Goal: Task Accomplishment & Management: Use online tool/utility

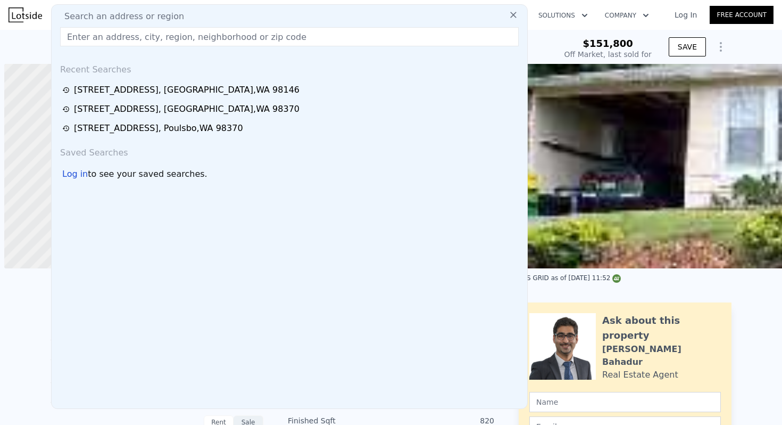
scroll to position [0, 642]
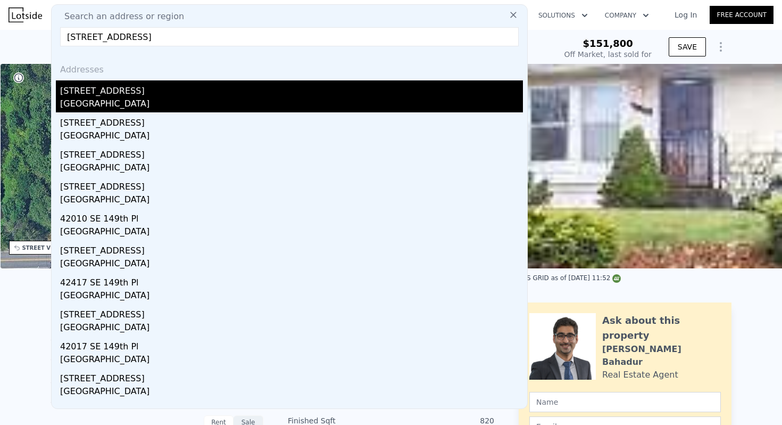
type input "[STREET_ADDRESS]"
click at [121, 104] on div "[GEOGRAPHIC_DATA]" at bounding box center [291, 104] width 463 height 15
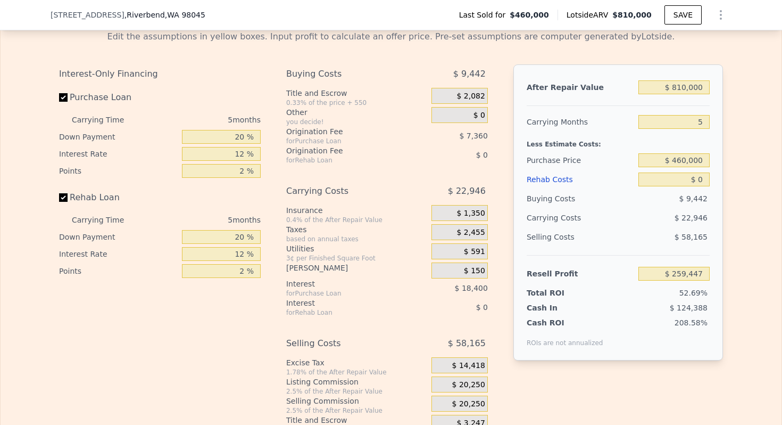
scroll to position [1691, 0]
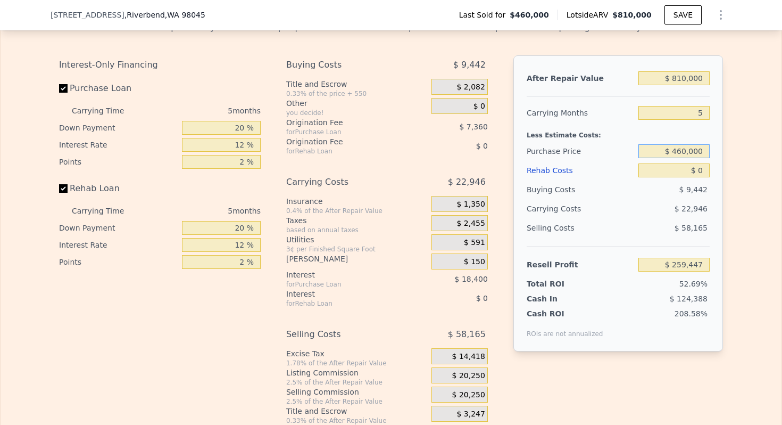
click at [690, 158] on input "$ 460,000" at bounding box center [673, 151] width 71 height 14
type input "$ 570,000"
click at [700, 177] on input "$ 0" at bounding box center [673, 170] width 71 height 14
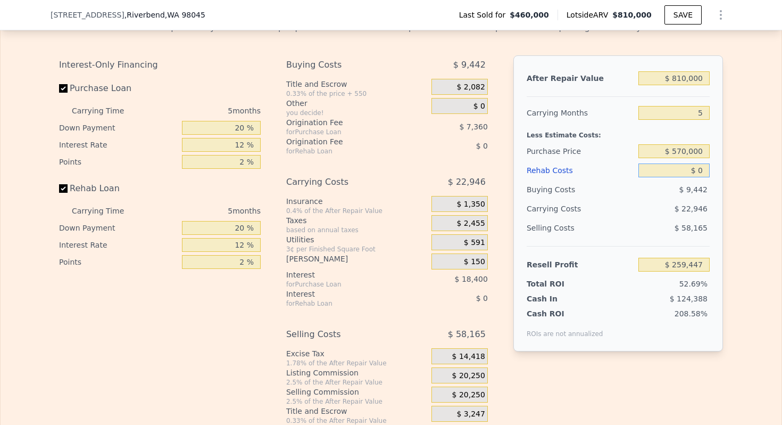
click at [700, 177] on input "$ 0" at bounding box center [673, 170] width 71 height 14
type input "$ 142,921"
click at [700, 177] on input "$ 0" at bounding box center [673, 170] width 71 height 14
type input "$ 60,000"
type input "$ 79,561"
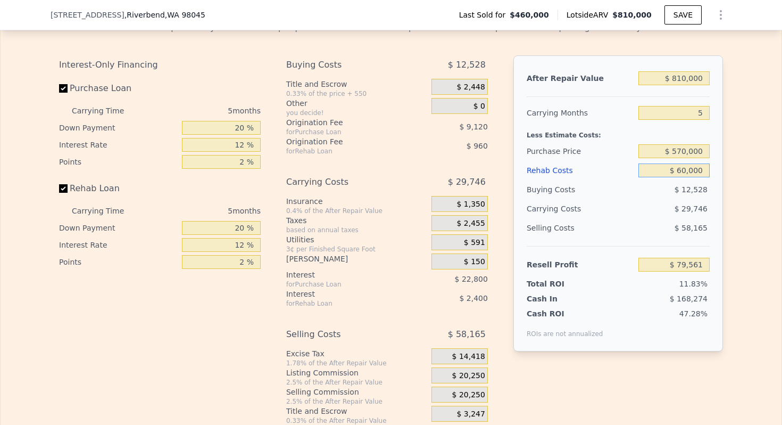
type input "$ 60,000"
click at [700, 120] on input "5" at bounding box center [673, 113] width 71 height 14
type input "4"
type input "$ 85,510"
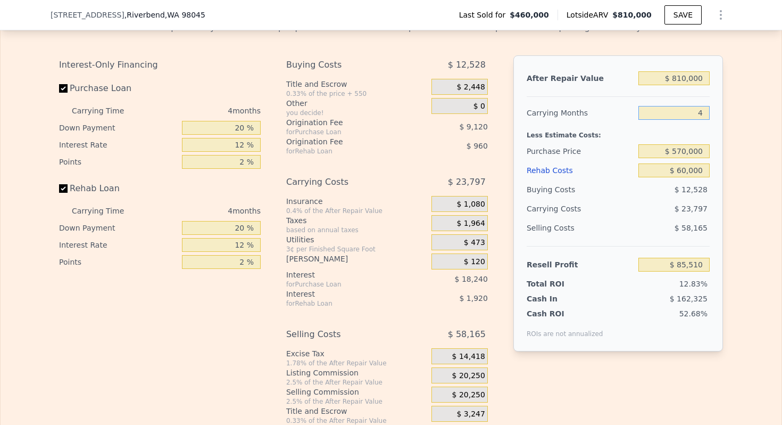
type input "4"
click at [235, 135] on input "20 %" at bounding box center [221, 128] width 79 height 14
type input "10 %"
type input "$ 82,090"
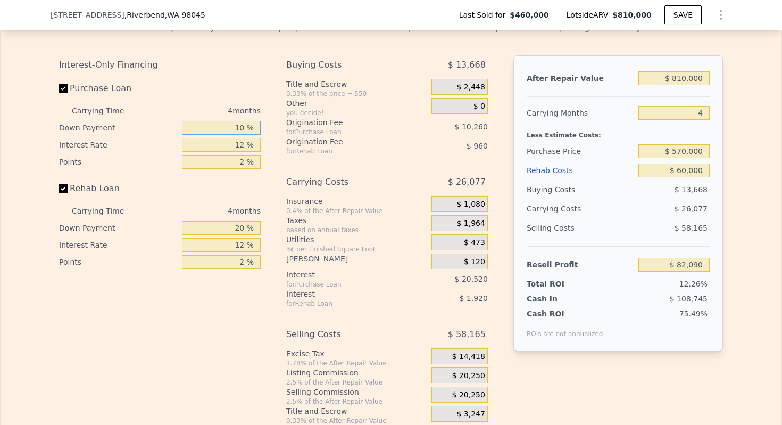
type input "10 %"
click at [236, 152] on input "12 %" at bounding box center [221, 145] width 79 height 14
type input "10 %"
type input "$ 85,510"
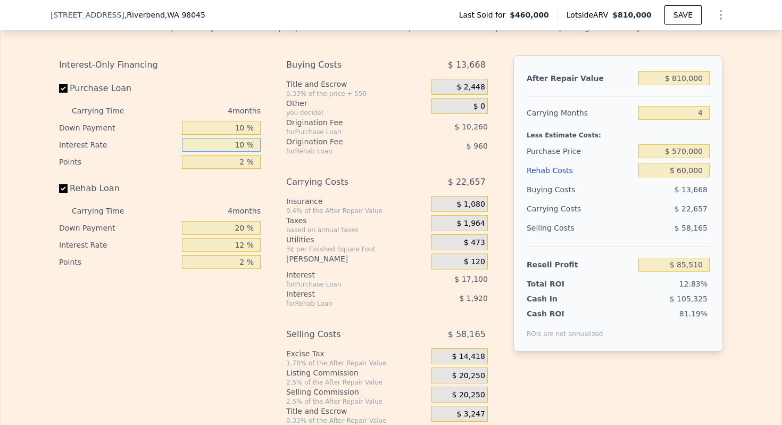
type input "10 %"
click at [238, 169] on input "2 %" at bounding box center [221, 162] width 79 height 14
type input "1 %"
type input "$ 90,640"
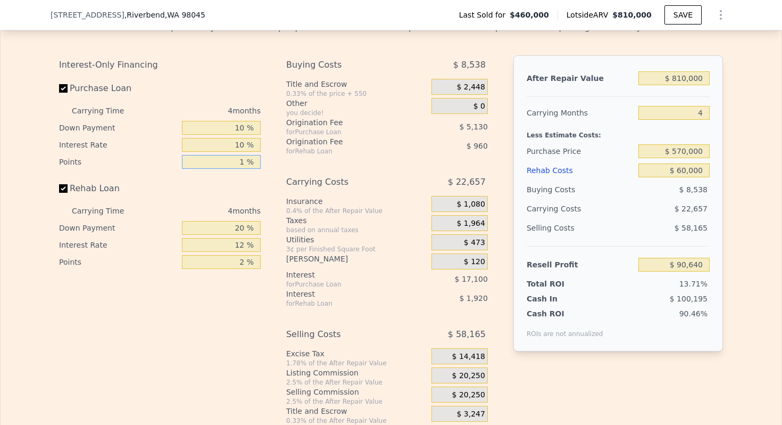
type input "1 %"
click at [238, 235] on input "20 %" at bounding box center [221, 228] width 79 height 14
type input "10 %"
type input "$ 90,280"
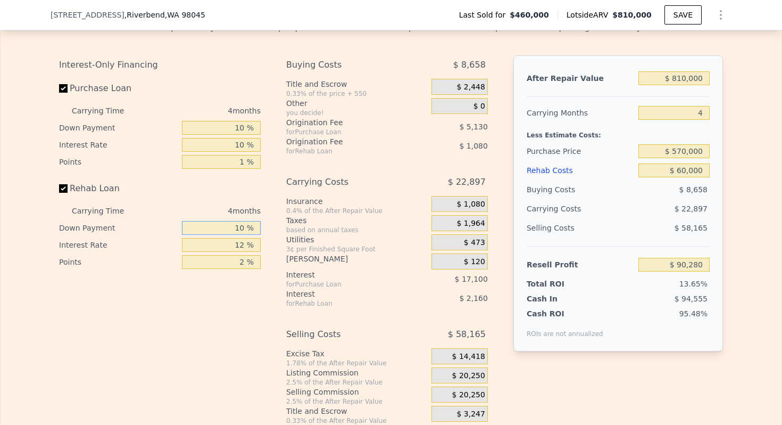
type input "10 %"
click at [236, 252] on input "12 %" at bounding box center [221, 245] width 79 height 14
type input "10 %"
type input "$ 90,640"
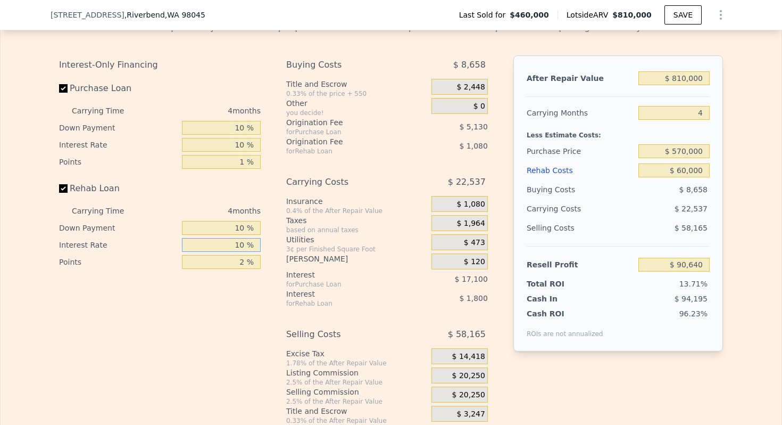
type input "10 %"
click at [236, 269] on input "2 %" at bounding box center [221, 262] width 79 height 14
type input "1 %"
type input "$ 91,180"
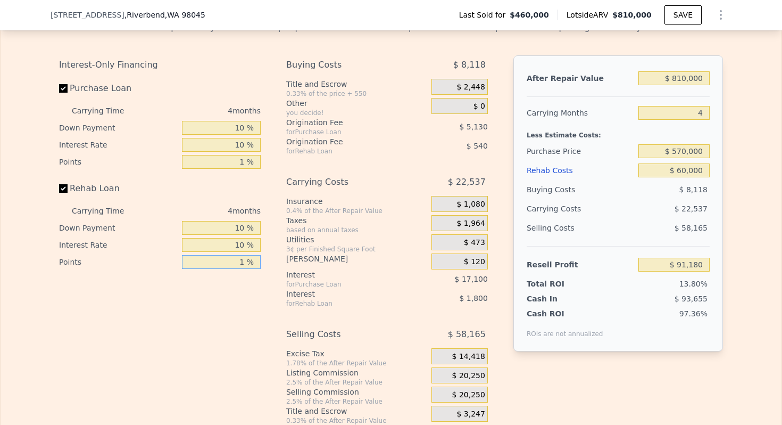
type input "1 %"
click at [468, 380] on span "$ 20,250" at bounding box center [468, 376] width 33 height 10
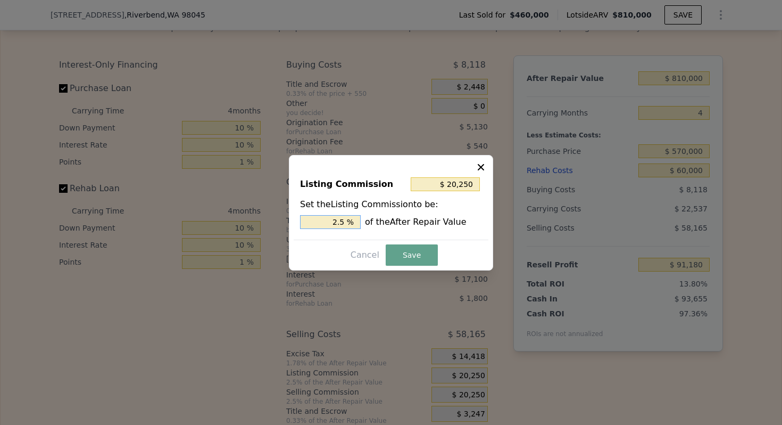
click at [332, 225] on input "2.5 %" at bounding box center [330, 222] width 61 height 14
type input "$ 8,100"
type input "1. %"
type input "$ 12,150"
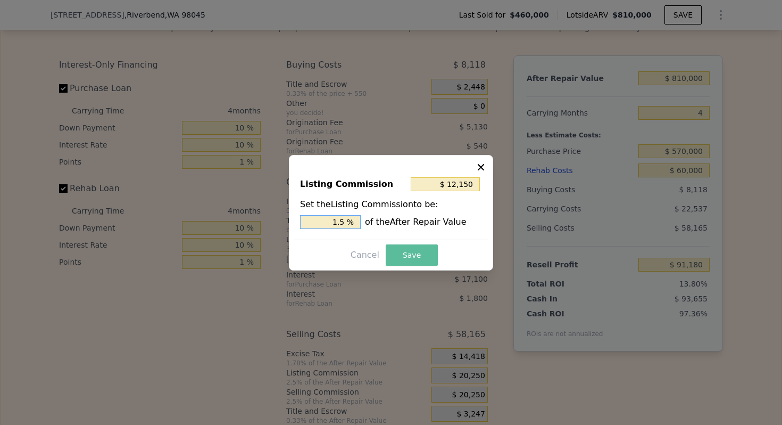
type input "1.5 %"
click at [415, 252] on button "Save" at bounding box center [412, 254] width 52 height 21
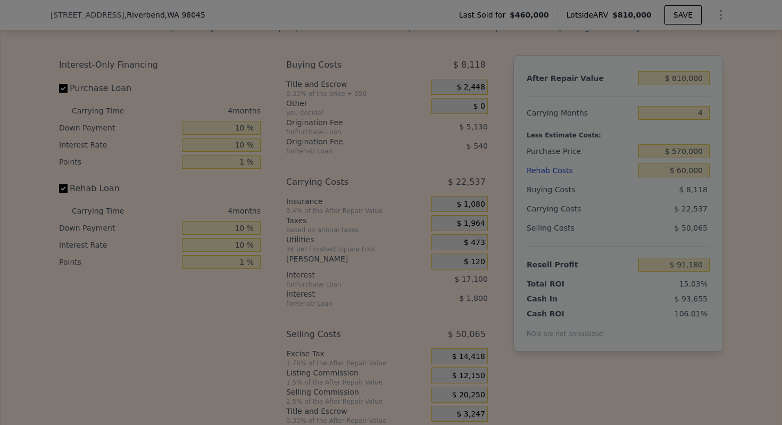
type input "$ 99,280"
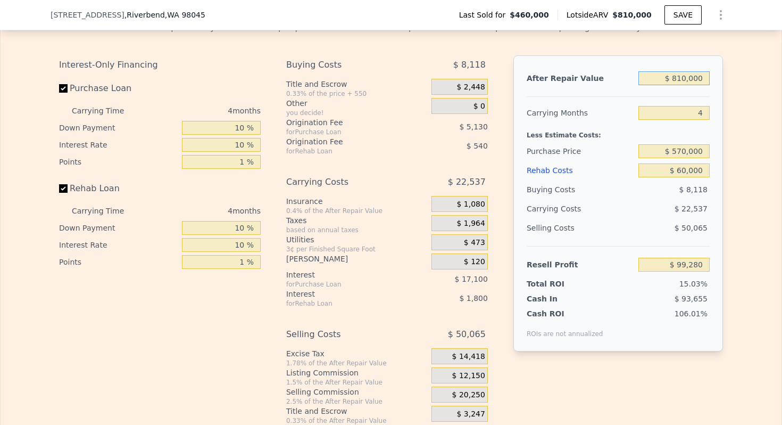
click at [689, 85] on input "$ 810,000" at bounding box center [673, 78] width 71 height 14
type input "$ 7"
type input "-$ 660,118"
type input "$ 78"
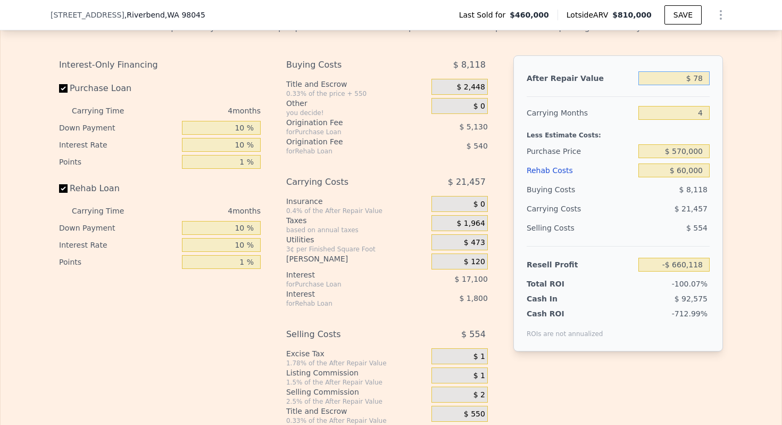
type input "-$ 660,051"
type input "$ 7,800"
type input "-$ 659,395"
type input "$ 78,000"
type input "-$ 586,997"
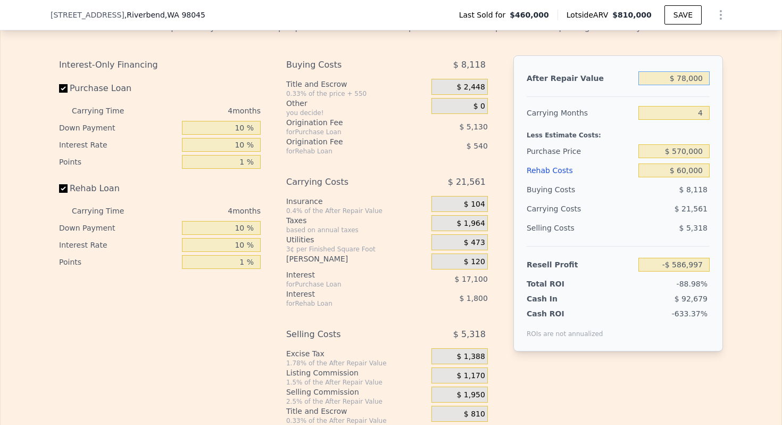
type input "$ 780,000"
type input "$ 71,154"
click at [544, 142] on div "Less Estimate Costs:" at bounding box center [618, 131] width 183 height 19
click at [687, 85] on input "$ 780,000" at bounding box center [673, 78] width 71 height 14
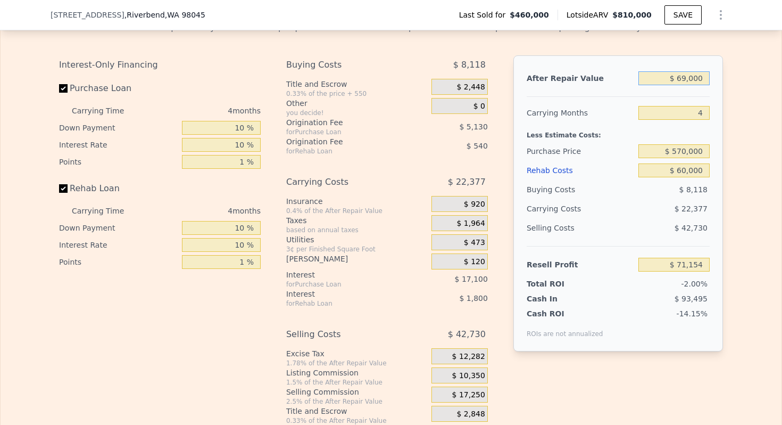
type input "$ 690,000"
type input "-$ 13,225"
type input "$ 690"
type input "-$ 659,477"
type input "$ 69"
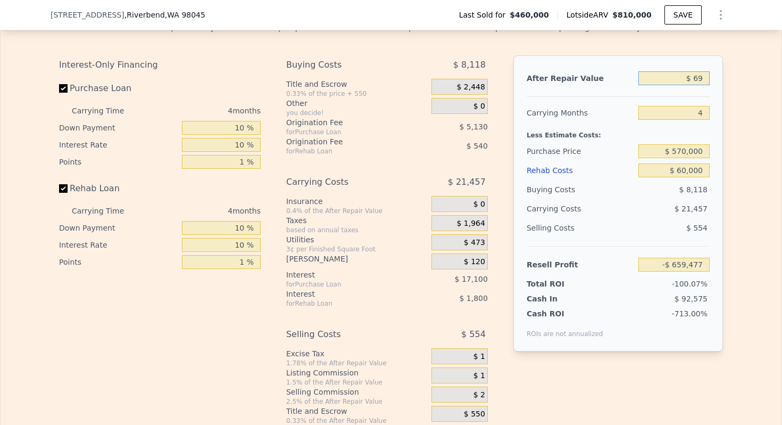
type input "-$ 660,060"
type input "$ 695,000"
type input "-$ 8,537"
type input "$ 695,000"
click at [687, 158] on input "$ 570,000" at bounding box center [673, 151] width 71 height 14
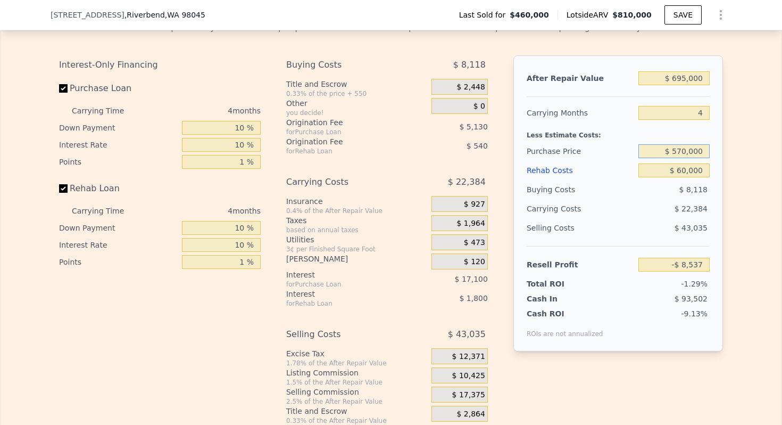
click at [687, 158] on input "$ 570,000" at bounding box center [673, 151] width 71 height 14
type input "$ 570,000"
click at [687, 177] on input "$ 60,000" at bounding box center [673, 170] width 71 height 14
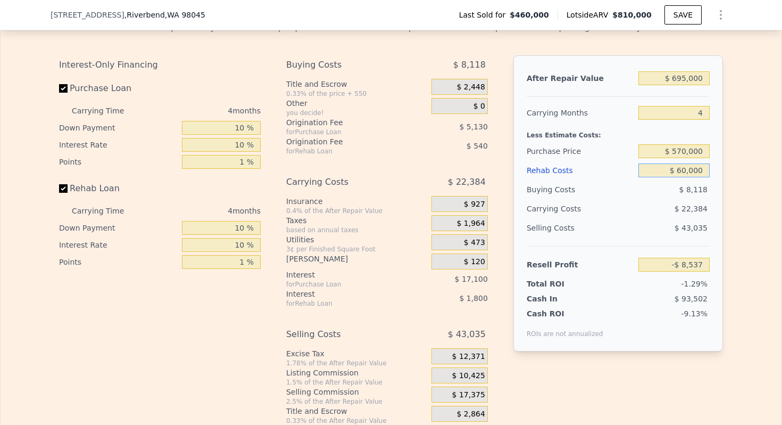
type input "$ 2"
type input "$ 53,801"
type input "$ 25,000"
type input "$ 27,826"
click at [553, 142] on div "Less Estimate Costs:" at bounding box center [618, 131] width 183 height 19
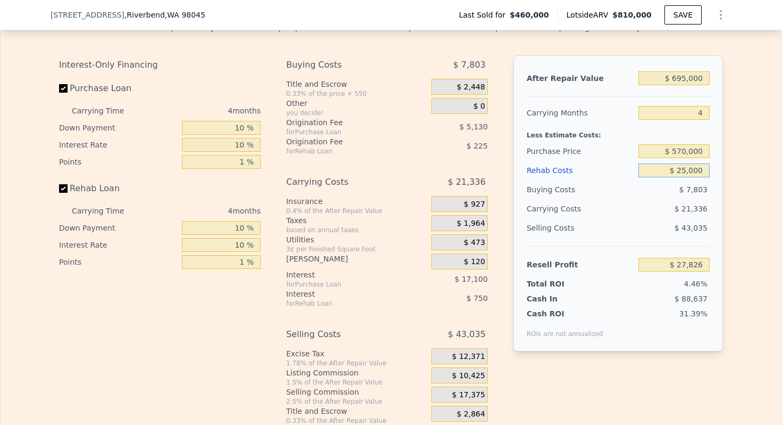
click at [690, 177] on input "$ 25,000" at bounding box center [673, 170] width 71 height 14
type input "$ 1"
type input "$ 53,802"
type input "$ 1,000"
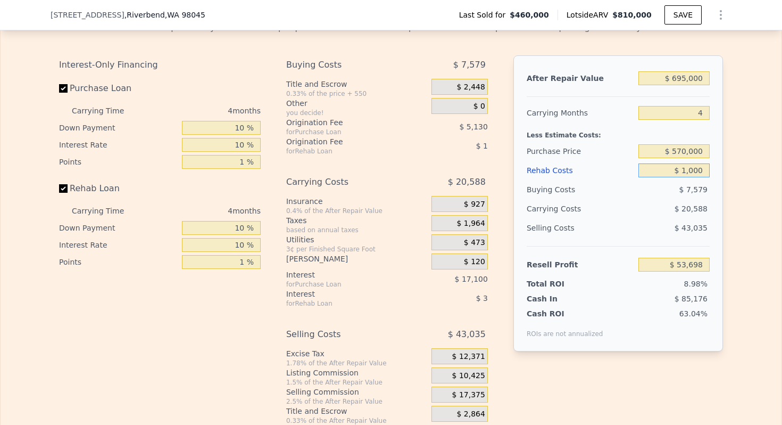
type input "$ 52,762"
type input "$ 10,000"
type input "$ 43,413"
type input "$ 10,000"
click at [571, 142] on div "Less Estimate Costs:" at bounding box center [618, 131] width 183 height 19
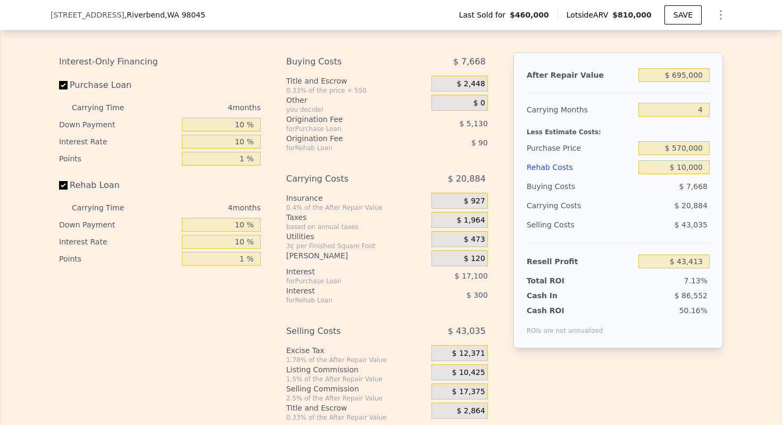
scroll to position [1687, 0]
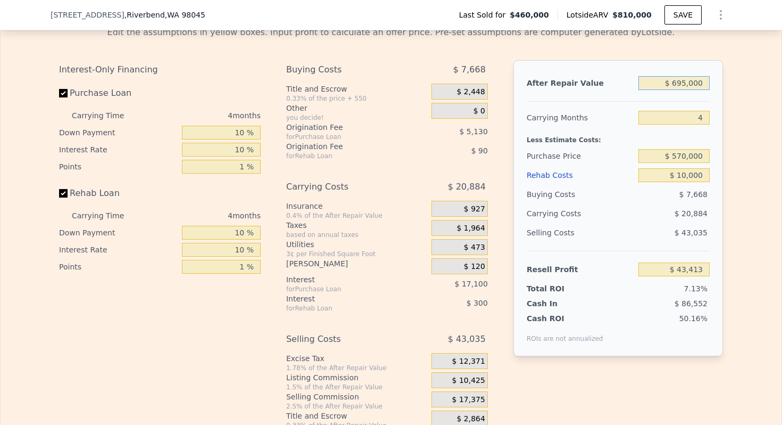
click at [678, 90] on input "$ 695,000" at bounding box center [673, 83] width 71 height 14
type input "$ 810,000"
type input "5"
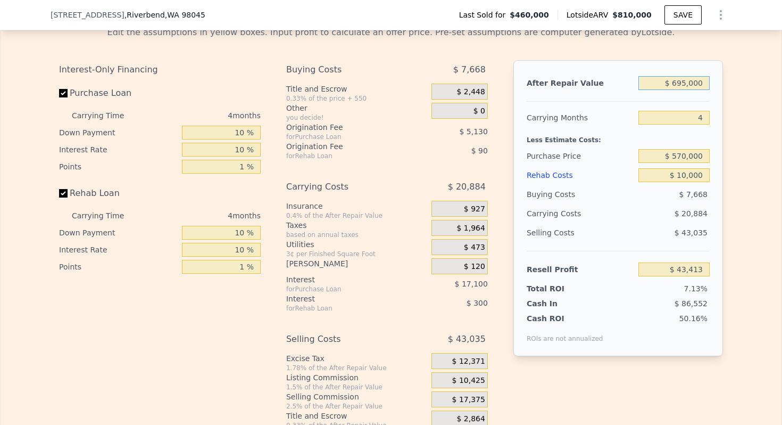
type input "$ 0"
type input "$ 259,447"
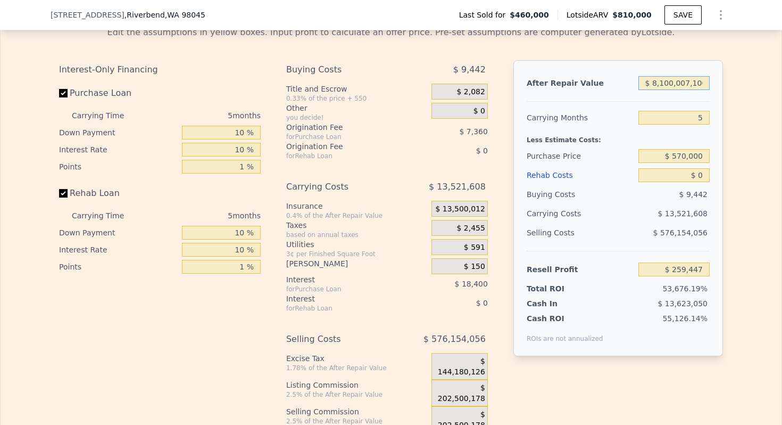
type input "$ 81,000,071,000"
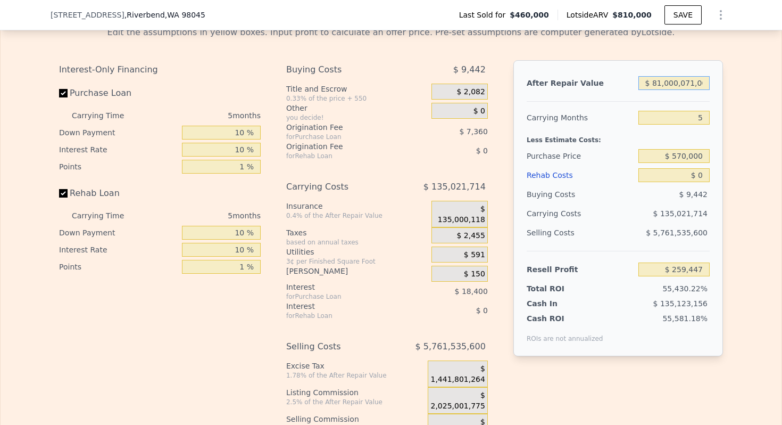
type input "$ 75,103,044,244"
click at [678, 90] on input "$ 81,000,071,000" at bounding box center [673, 83] width 71 height 14
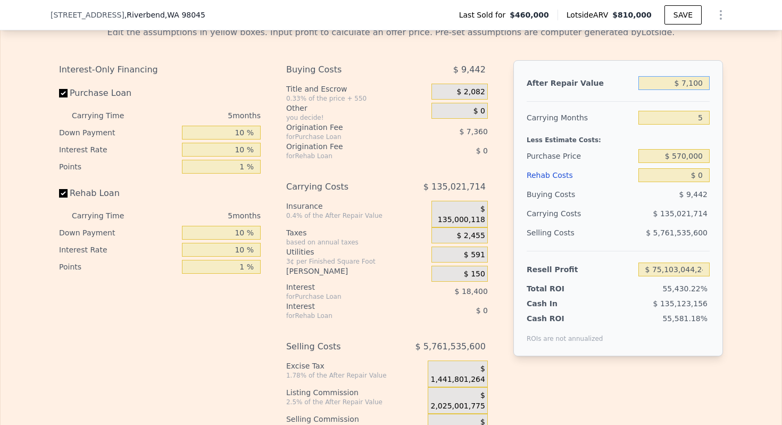
type input "$ 71,000"
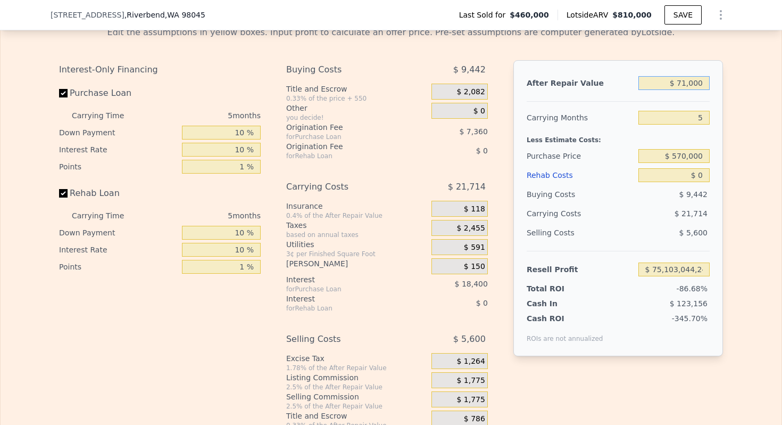
scroll to position [0, 0]
type input "-$ 425,756"
type input "$ 710,000"
type input "$ 166,727"
type input "$ 710,000"
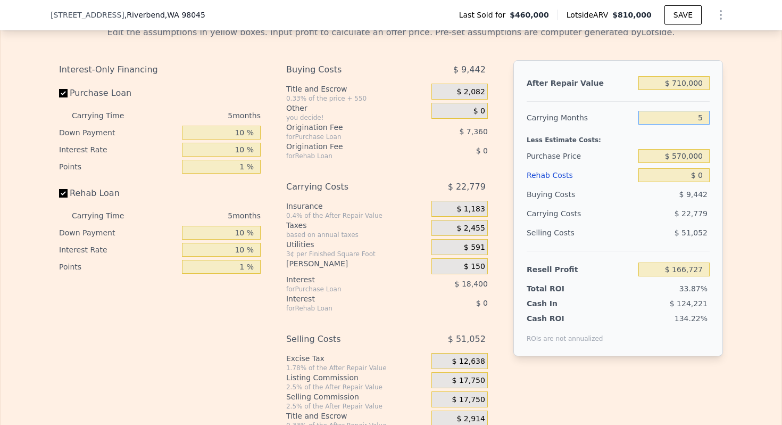
click at [697, 124] on input "5" at bounding box center [673, 118] width 71 height 14
type input "3"
type input "$ 175,838"
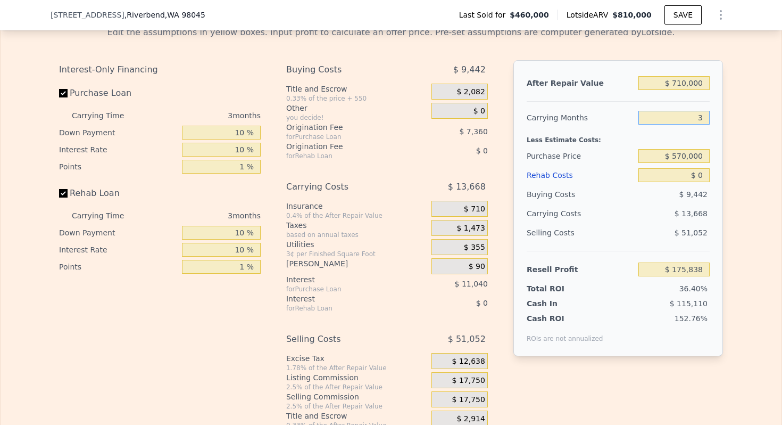
type input "3"
click at [699, 181] on input "$ 0" at bounding box center [673, 175] width 71 height 14
type input "$ 2"
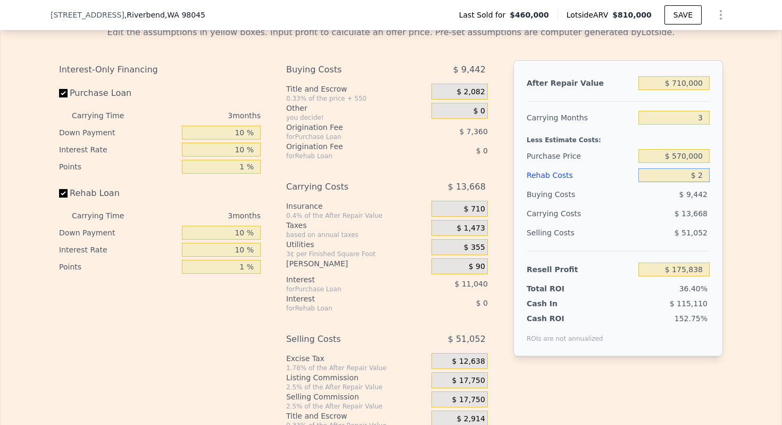
type input "$ 175,836"
type input "$ 2,500"
type input "$ 173,238"
type input "$ 25,000"
type input "$ 149,838"
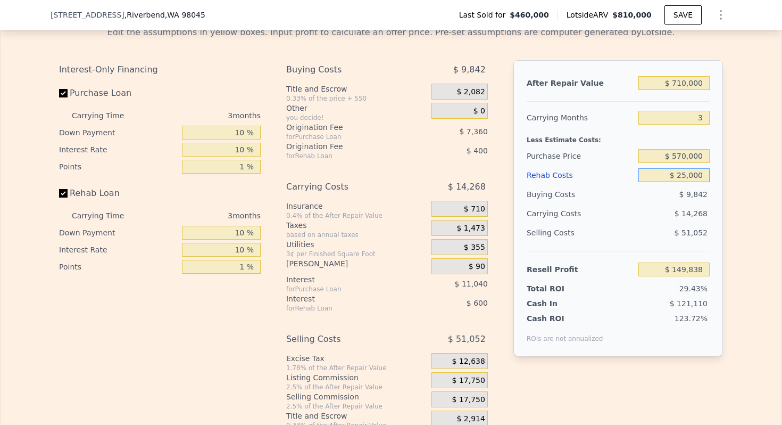
type input "$ 25,000"
click at [553, 159] on div "Purchase Price" at bounding box center [580, 155] width 107 height 19
click at [688, 163] on input "$ 570,000" at bounding box center [673, 156] width 71 height 14
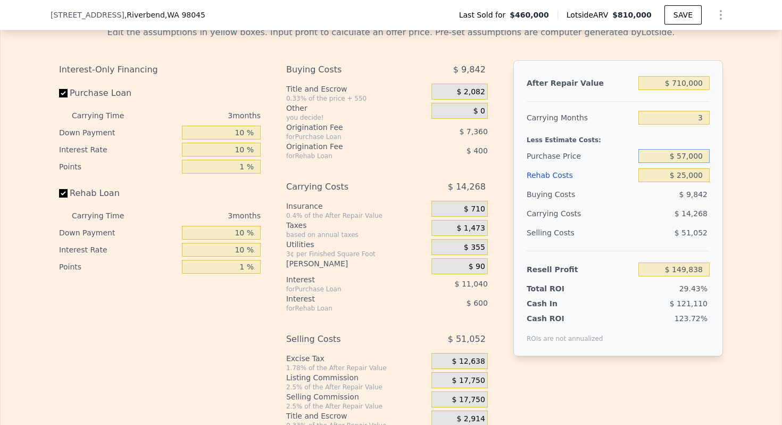
type input "$ 570,000"
click at [571, 157] on div "Purchase Price" at bounding box center [580, 155] width 107 height 19
type input "$ 35,072"
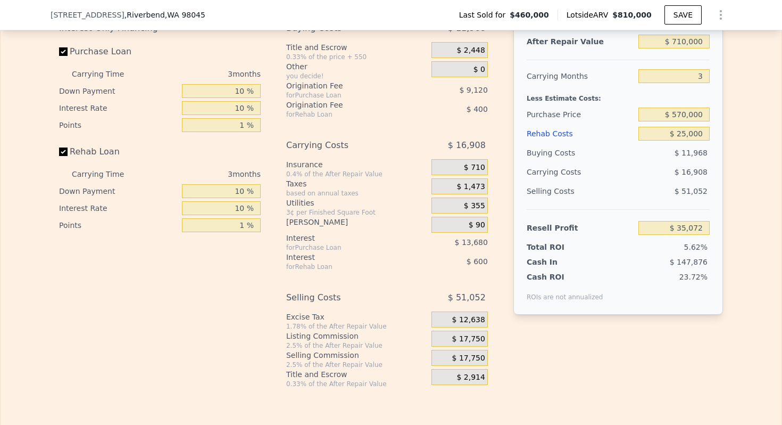
click at [470, 344] on span "$ 17,750" at bounding box center [468, 339] width 33 height 10
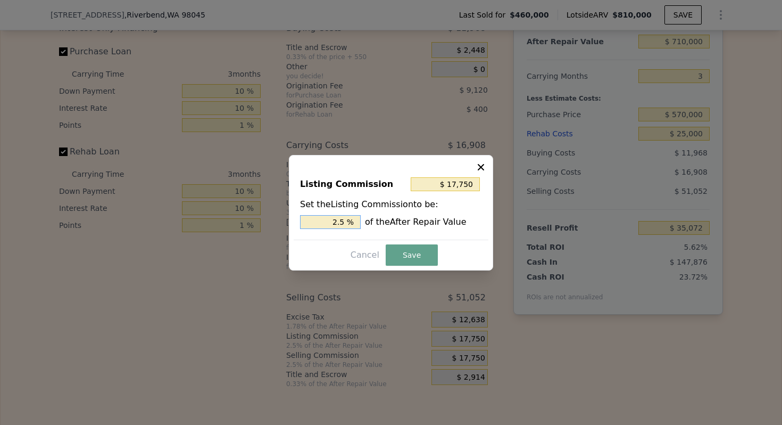
click at [340, 218] on input "2.5 %" at bounding box center [330, 222] width 61 height 14
type input ". %"
type input "$ 3,550"
type input ". %"
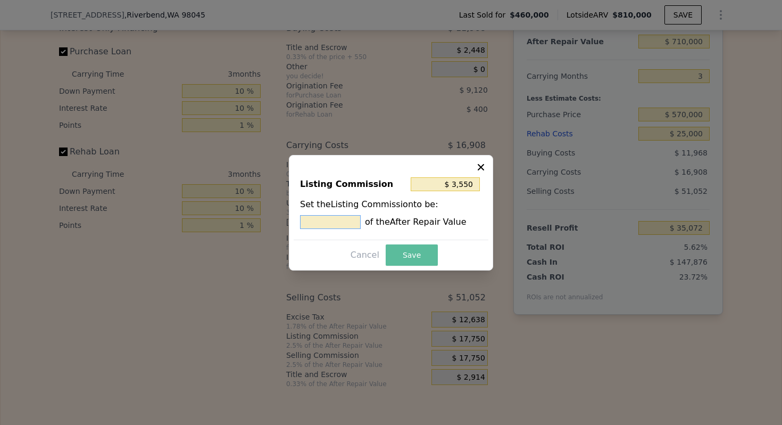
type input "$ 7,100"
type input "1. %"
type input "$ 10,650"
type input "1.5 %"
click at [404, 253] on button "Save" at bounding box center [412, 254] width 52 height 21
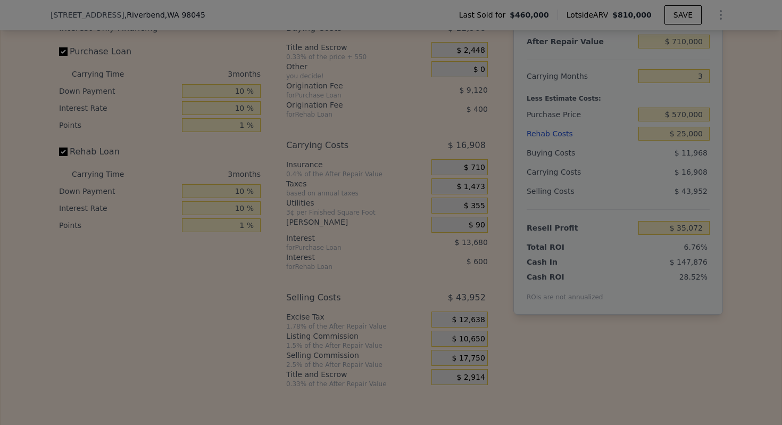
type input "$ 42,172"
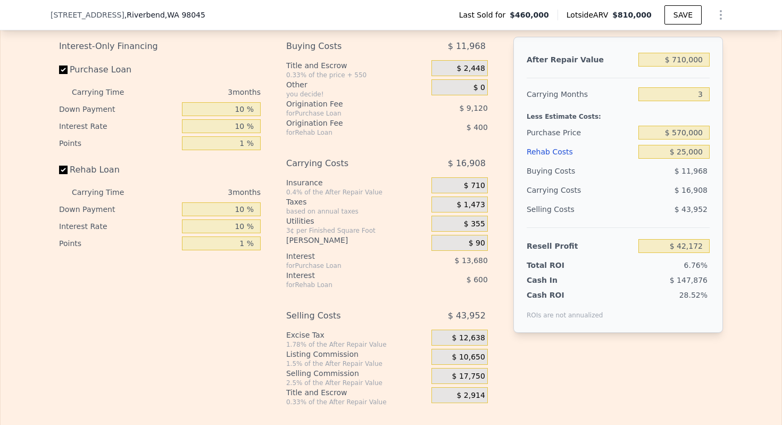
scroll to position [1700, 0]
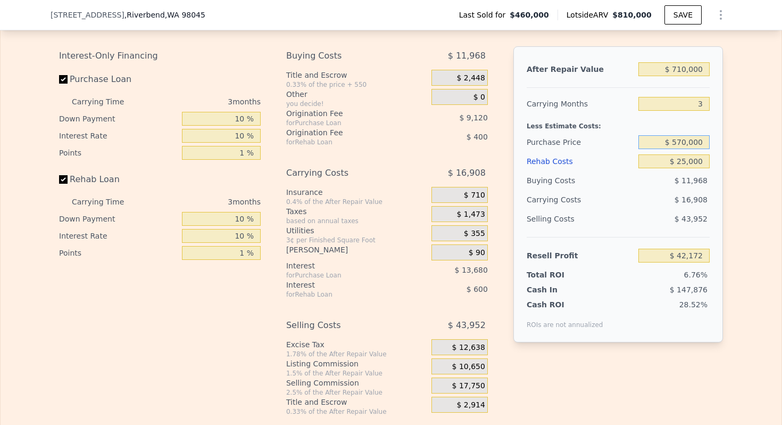
click at [686, 149] on input "$ 570,000" at bounding box center [673, 142] width 71 height 14
type input "$ 560,000"
click at [558, 148] on div "Purchase Price" at bounding box center [580, 141] width 107 height 19
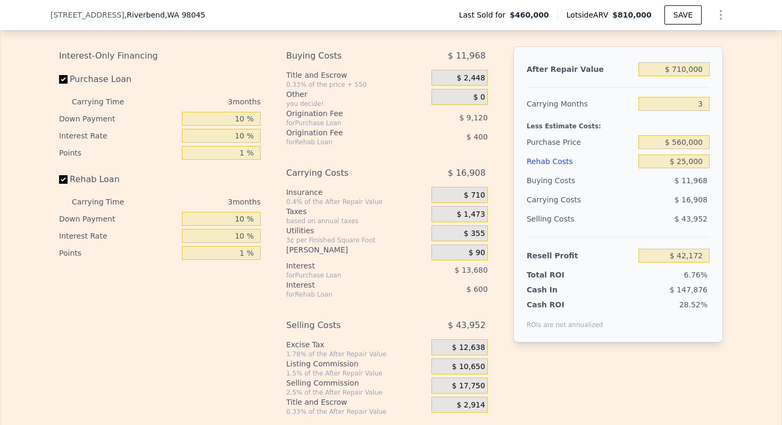
type input "$ 52,605"
click at [693, 149] on input "$ 560,000" at bounding box center [673, 142] width 71 height 14
click at [594, 152] on div "Purchase Price" at bounding box center [580, 141] width 107 height 19
click at [541, 228] on div "Selling Costs" at bounding box center [580, 218] width 107 height 19
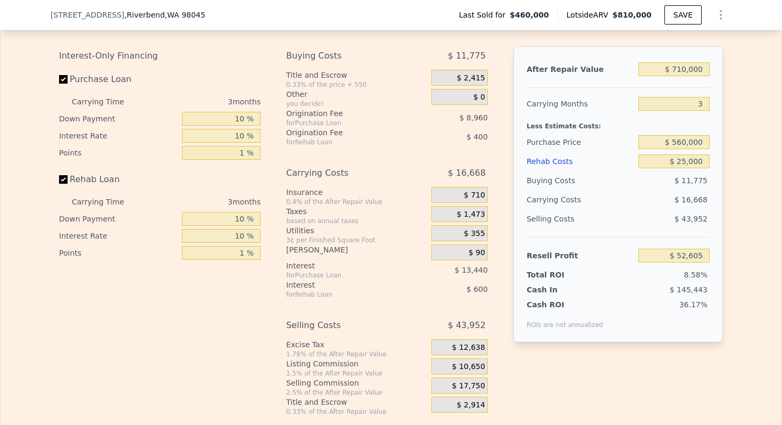
click at [541, 228] on div "Selling Costs" at bounding box center [580, 218] width 107 height 19
click at [549, 209] on div "Carrying Costs" at bounding box center [560, 199] width 67 height 19
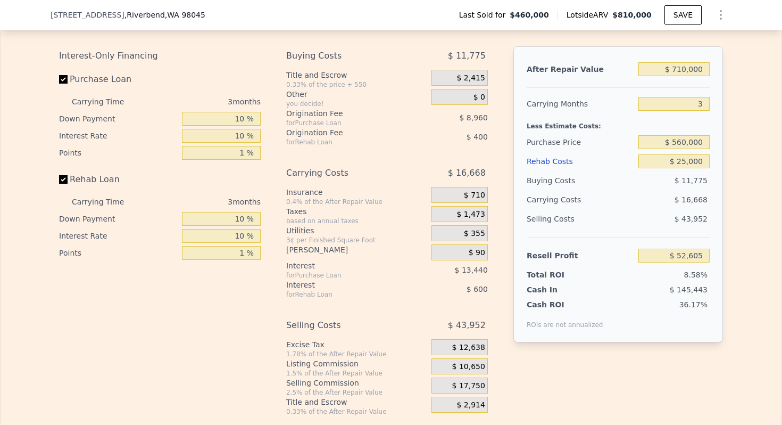
click at [558, 190] on div "Buying Costs" at bounding box center [580, 180] width 107 height 19
click at [554, 225] on div "Selling Costs" at bounding box center [580, 218] width 107 height 19
click at [561, 209] on div "Carrying Costs" at bounding box center [560, 199] width 67 height 19
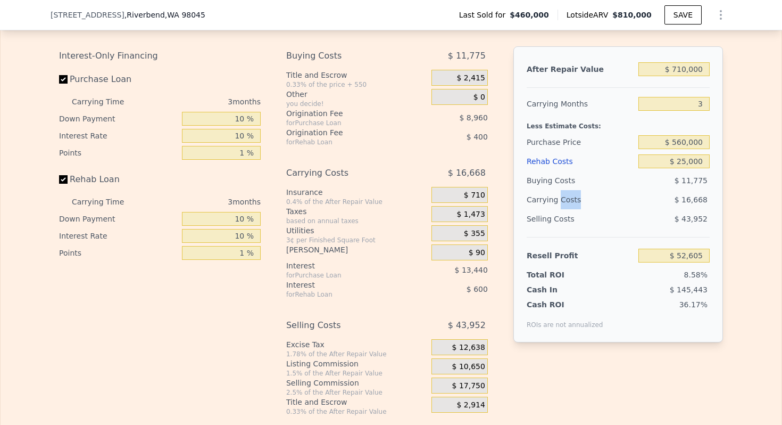
click at [561, 209] on div "Carrying Costs" at bounding box center [560, 199] width 67 height 19
click at [554, 224] on div "Selling Costs" at bounding box center [580, 218] width 107 height 19
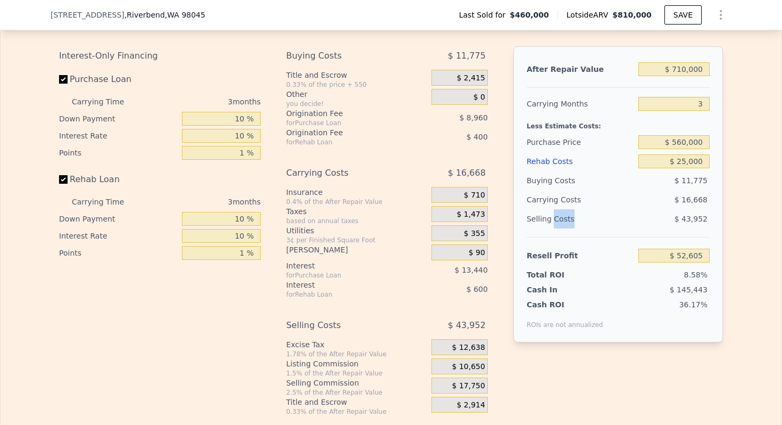
click at [554, 224] on div "Selling Costs" at bounding box center [580, 218] width 107 height 19
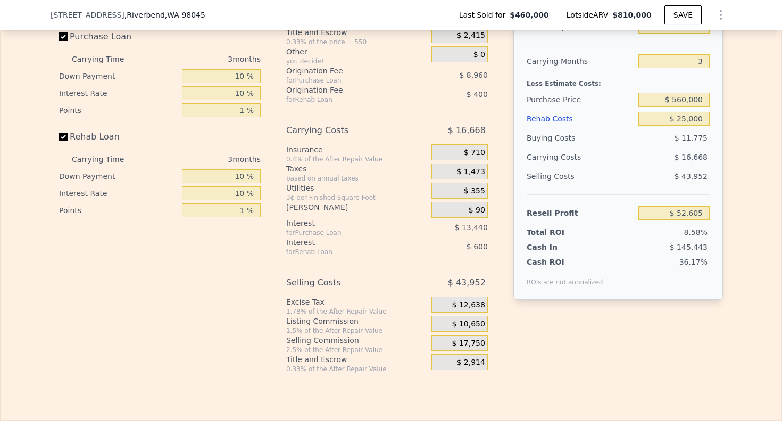
scroll to position [1690, 0]
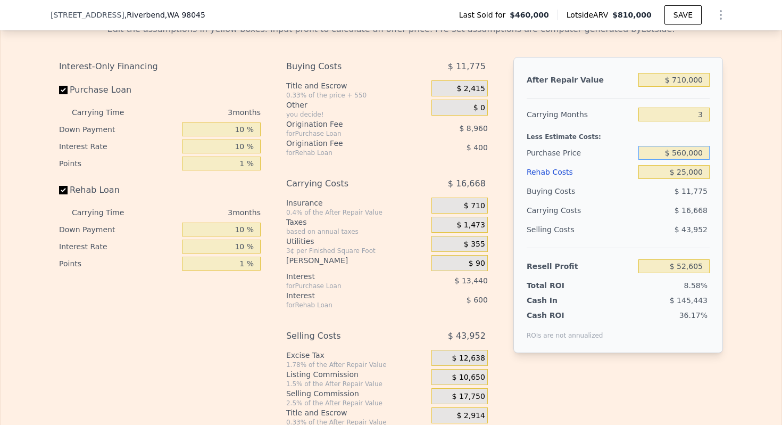
click at [684, 160] on input "$ 560,000" at bounding box center [673, 153] width 71 height 14
type input "$ 550,000"
click at [564, 143] on div "Less Estimate Costs:" at bounding box center [618, 133] width 183 height 19
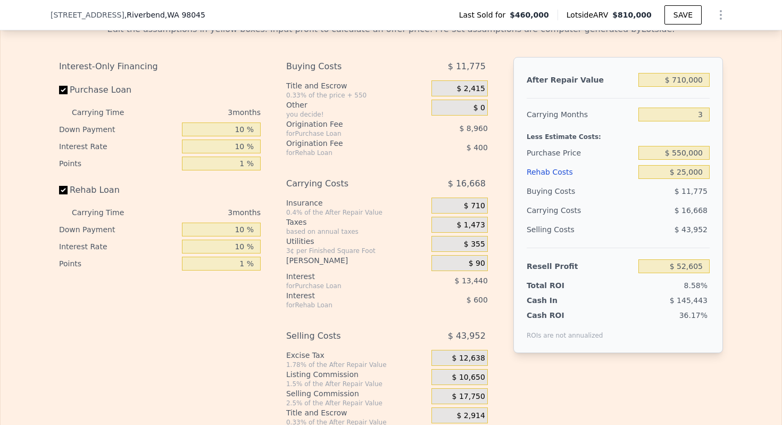
type input "$ 63,038"
click at [699, 87] on input "$ 710,000" at bounding box center [673, 80] width 71 height 14
click at [689, 179] on input "$ 25,000" at bounding box center [673, 172] width 71 height 14
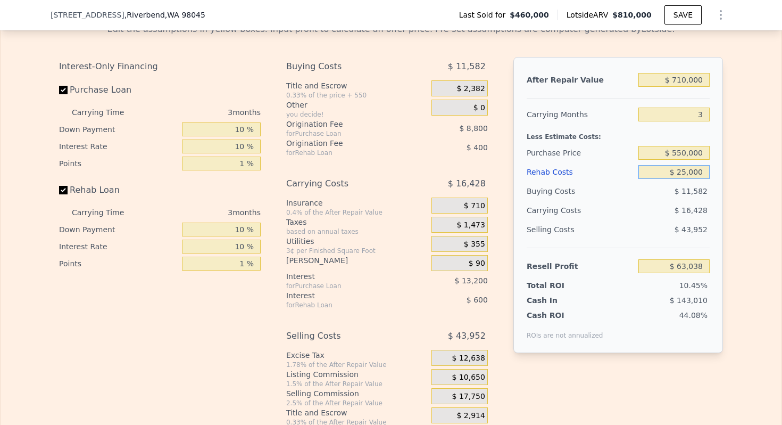
type input "$ 0"
type input "$ 89,038"
type input "$ 6,000"
type input "$ 82,798"
type input "$ 60,000"
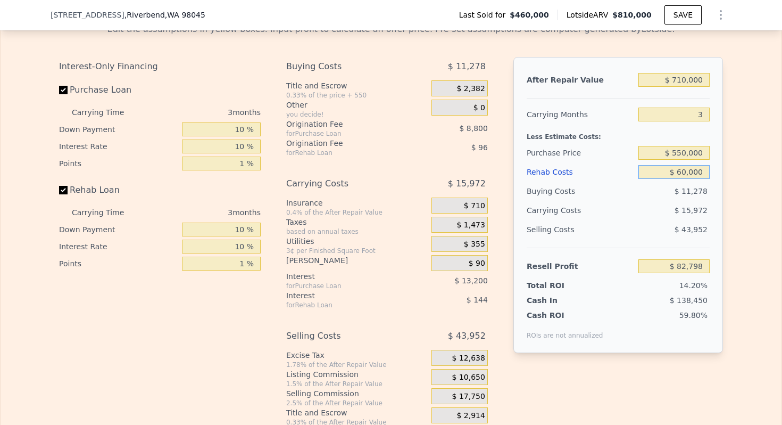
type input "$ 26,638"
type input "$ 60,000"
click at [687, 87] on input "$ 710,000" at bounding box center [673, 80] width 71 height 14
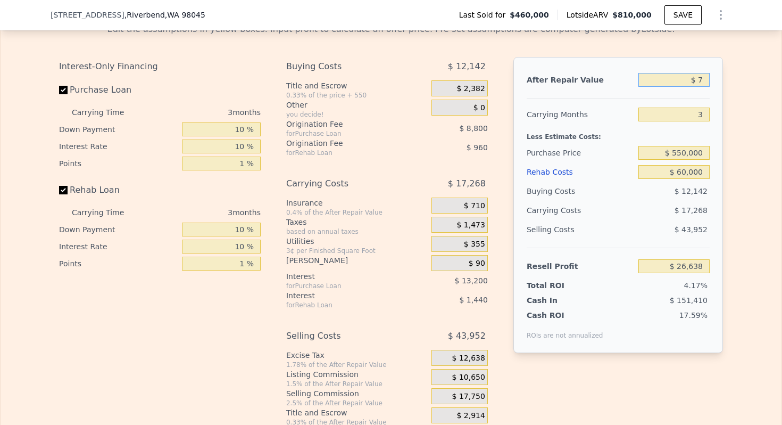
type input "$ 78"
type input "-$ 639,176"
type input "$ 780,000"
type input "$ 92,289"
type input "$ 780,000"
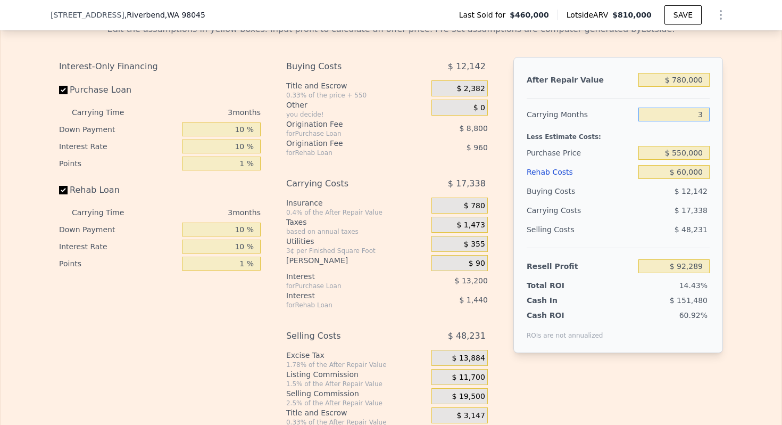
click at [693, 117] on input "3" at bounding box center [673, 114] width 71 height 14
type input "4"
type input "$ 86,510"
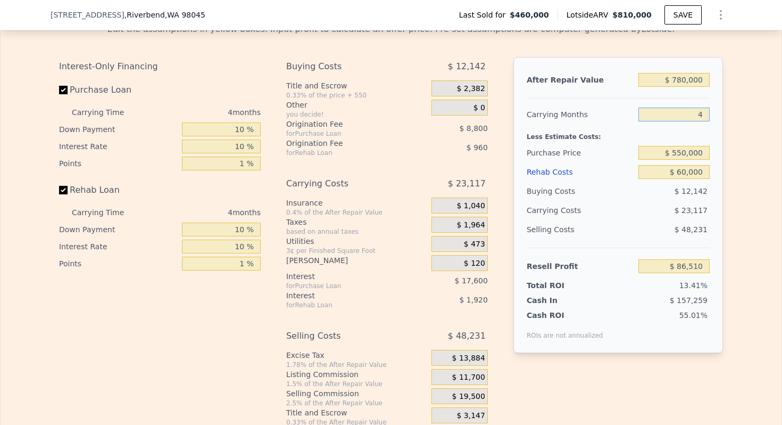
type input "4"
click at [582, 123] on div "Carrying Months" at bounding box center [580, 114] width 107 height 19
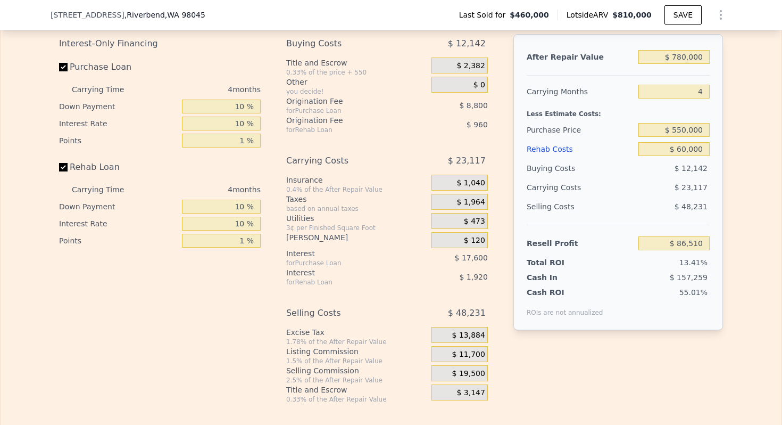
scroll to position [1717, 0]
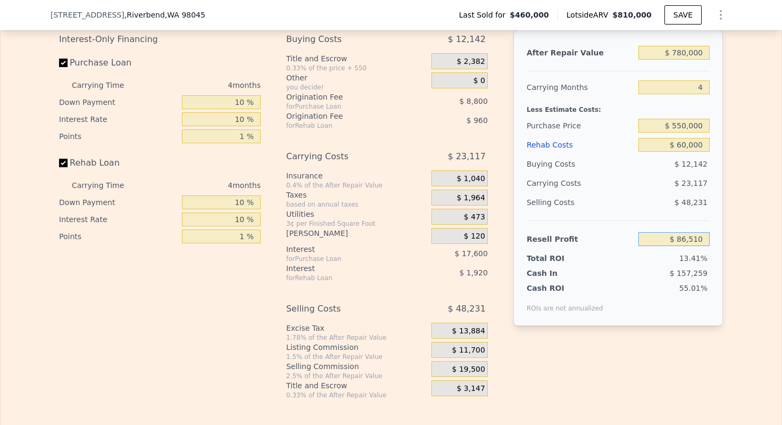
drag, startPoint x: 678, startPoint y: 252, endPoint x: 702, endPoint y: 252, distance: 24.5
click at [702, 246] on input "$ 86,510" at bounding box center [673, 239] width 71 height 14
click at [692, 152] on input "$ 60,000" at bounding box center [673, 145] width 71 height 14
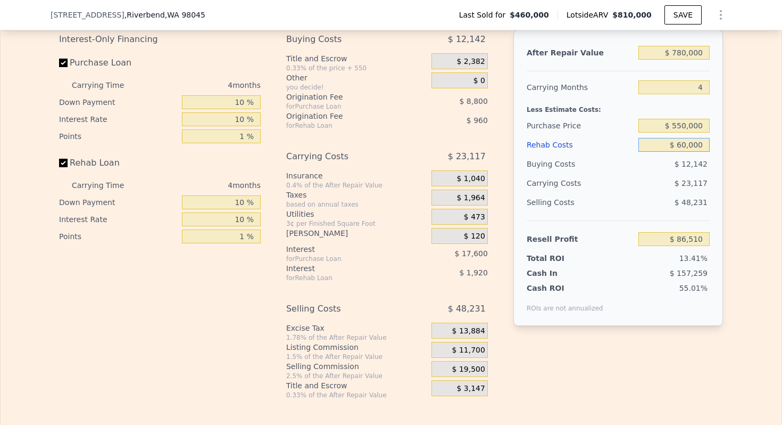
type input "$ 2"
type input "$ 149,388"
type input "$ 25,000"
type input "$ 123,190"
type input "$ 25,000"
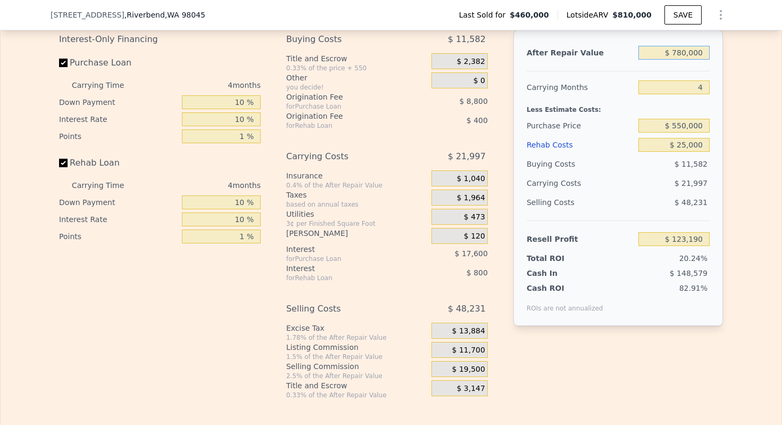
click at [688, 60] on input "$ 780,000" at bounding box center [673, 53] width 71 height 14
type input "$ 710,000"
type input "$ 57,562"
type input "$ 710,000"
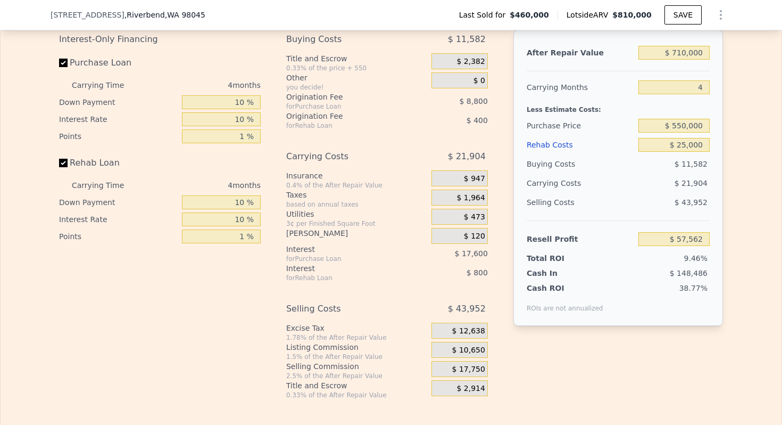
click at [593, 85] on div "After Repair Value $ 710,000 Carrying Months 4 Less Estimate Costs: Purchase Pr…" at bounding box center [618, 178] width 210 height 296
click at [703, 151] on input "$ 25,000" at bounding box center [673, 145] width 71 height 14
click at [697, 152] on input "$ 25,000" at bounding box center [673, 145] width 71 height 14
type input "$ 60,000"
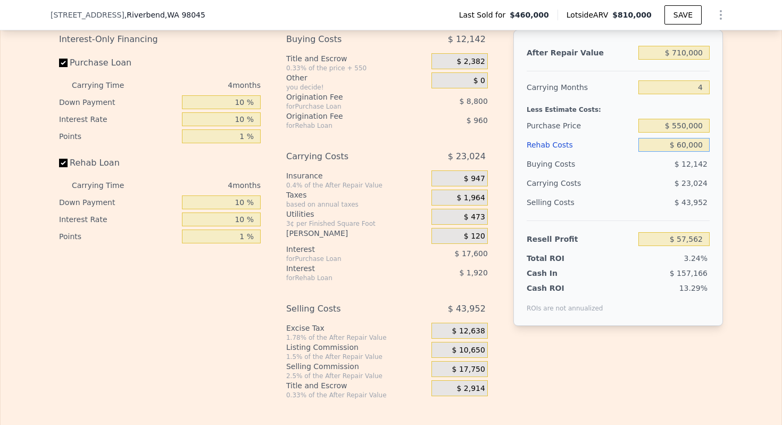
type input "$ 20,882"
click at [692, 60] on input "$ 710,000" at bounding box center [673, 53] width 71 height 14
click at [692, 152] on input "$ 60,000" at bounding box center [673, 145] width 71 height 14
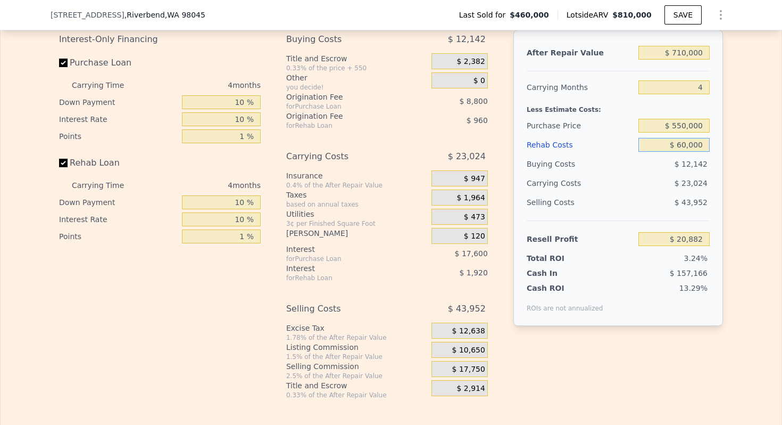
click at [692, 152] on input "$ 60,000" at bounding box center [673, 145] width 71 height 14
type input "$ 25,000"
type input "$ 57,562"
type input "$ 25,000"
click at [696, 94] on input "4" at bounding box center [673, 87] width 71 height 14
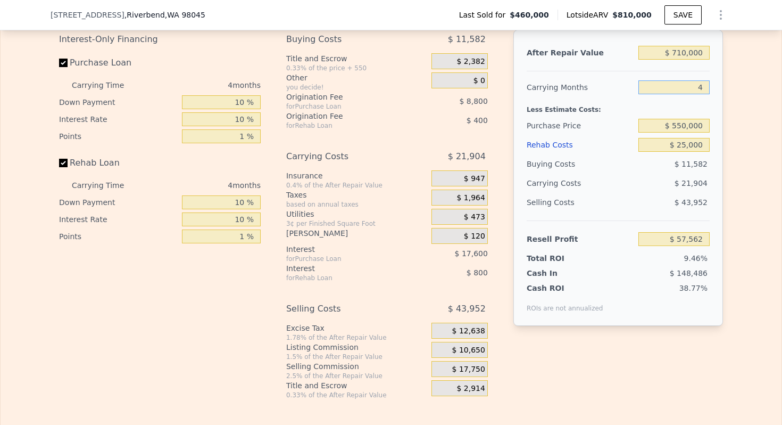
click at [696, 94] on input "4" at bounding box center [673, 87] width 71 height 14
type input "2"
type input "$ 68,515"
type input "2"
click at [585, 111] on div "Less Estimate Costs:" at bounding box center [618, 106] width 183 height 19
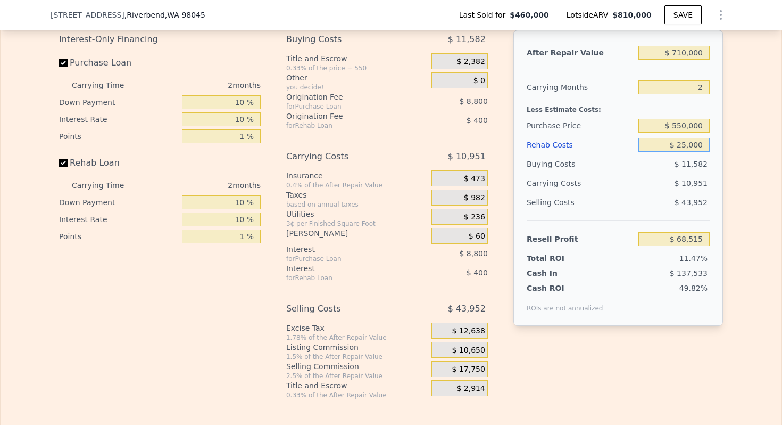
click at [694, 152] on input "$ 25,000" at bounding box center [673, 145] width 71 height 14
type input "$ 60,000"
type input "$ 32,395"
type input "$ 60,000"
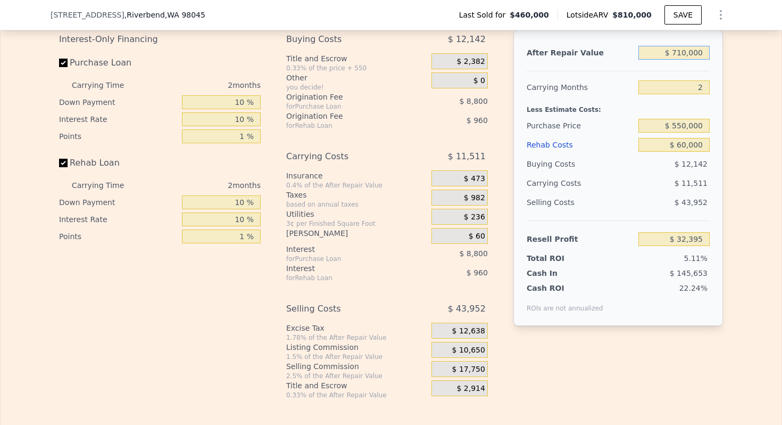
click at [695, 60] on input "$ 710,000" at bounding box center [673, 53] width 71 height 14
